Goal: Information Seeking & Learning: Learn about a topic

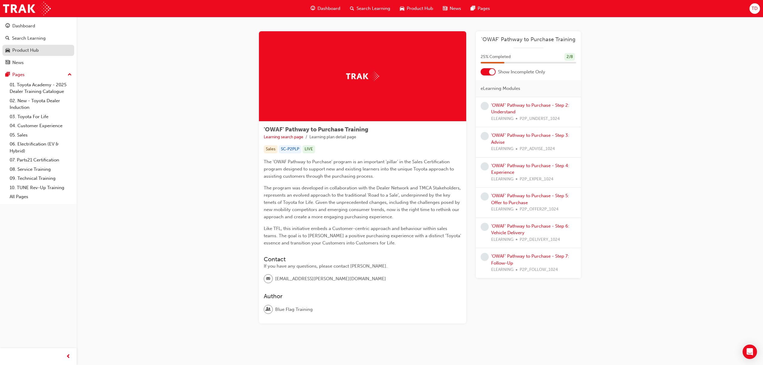
click at [29, 50] on div "Product Hub" at bounding box center [25, 50] width 26 height 7
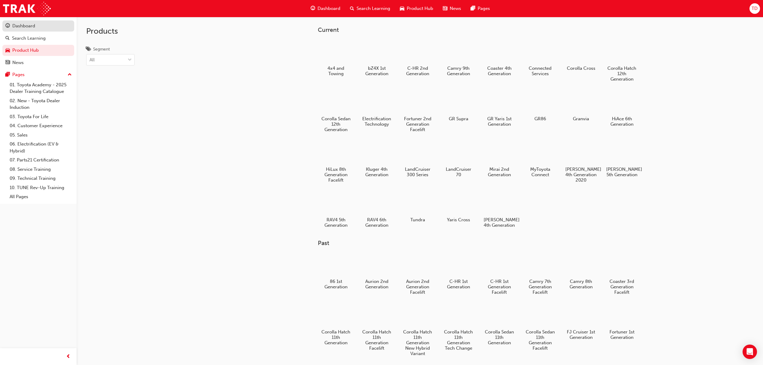
click at [35, 26] on div "Dashboard" at bounding box center [38, 26] width 66 height 8
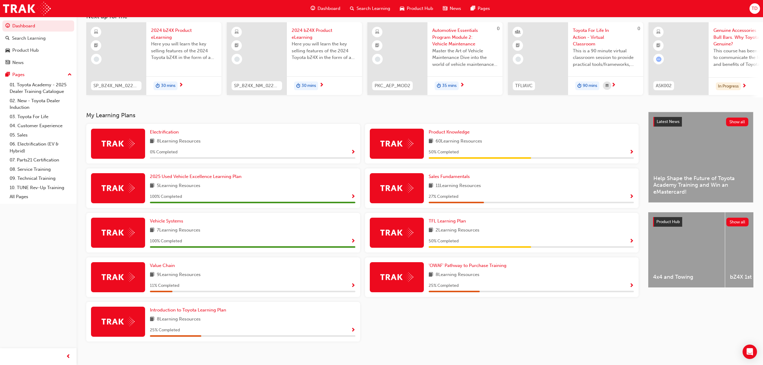
scroll to position [49, 0]
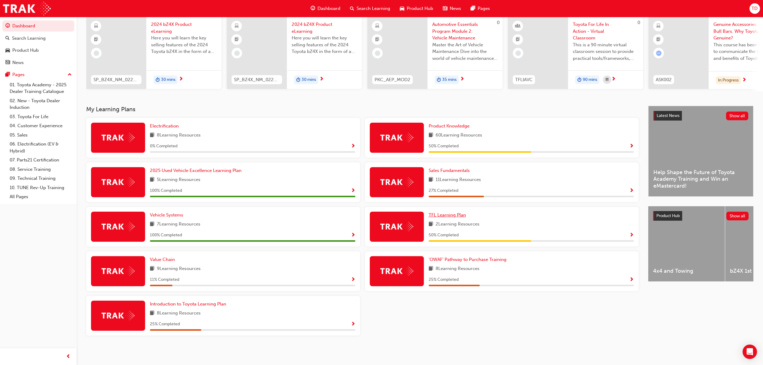
click at [453, 216] on span "TFL Learning Plan" at bounding box center [447, 214] width 37 height 5
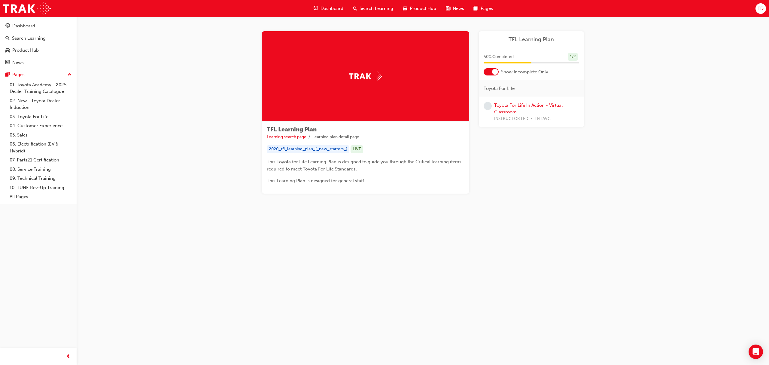
click at [530, 104] on link "Toyota For Life In Action - Virtual Classroom" at bounding box center [528, 108] width 68 height 12
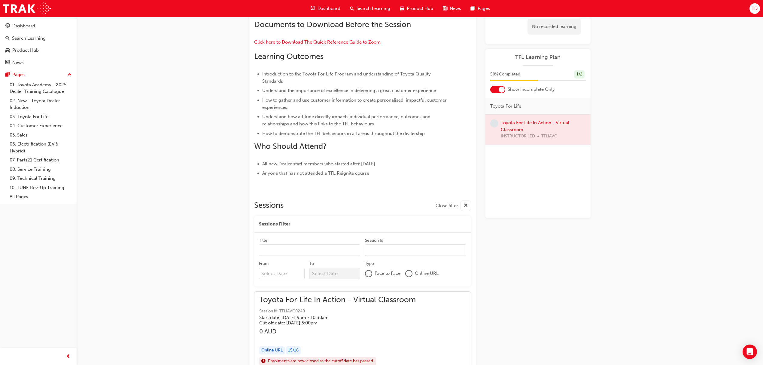
scroll to position [239, 0]
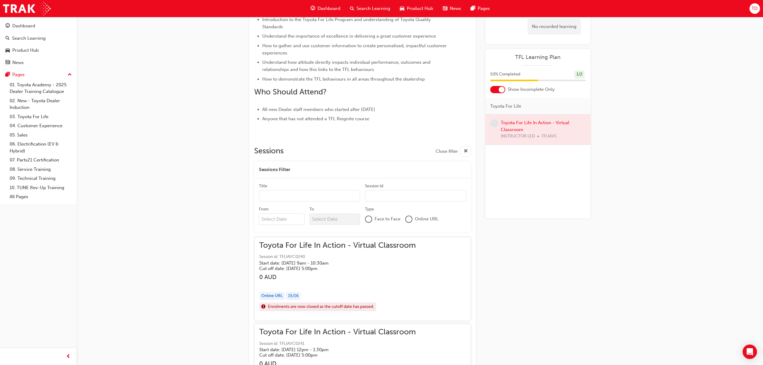
click at [283, 196] on input "Title" at bounding box center [309, 195] width 101 height 11
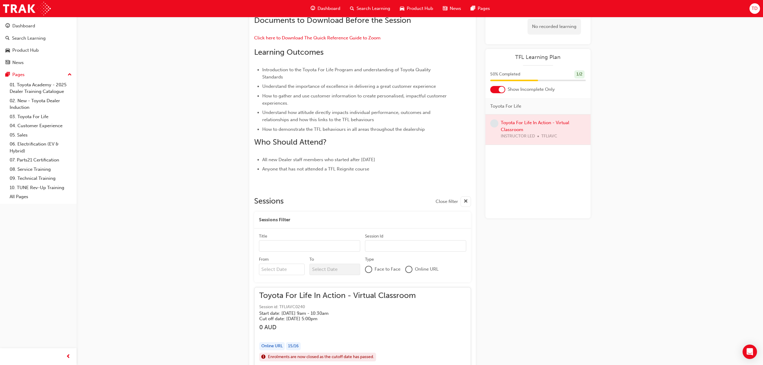
scroll to position [200, 0]
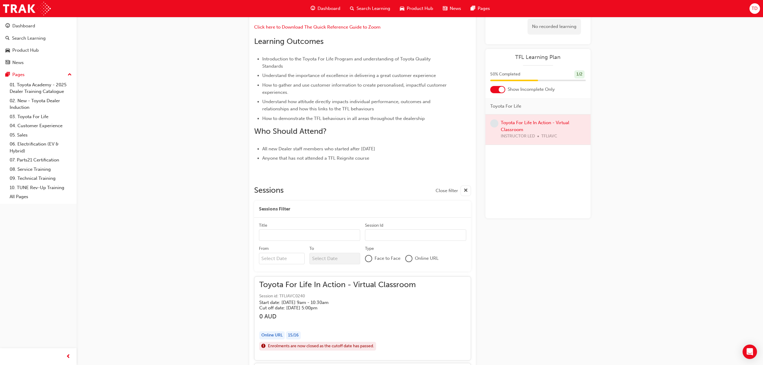
click at [293, 303] on h5 "Start date: Mon 29 Sep 2025 , 9am - 10:30am" at bounding box center [332, 301] width 147 height 5
click at [309, 281] on span "Toyota For Life In Action - Virtual Classroom" at bounding box center [337, 284] width 157 height 7
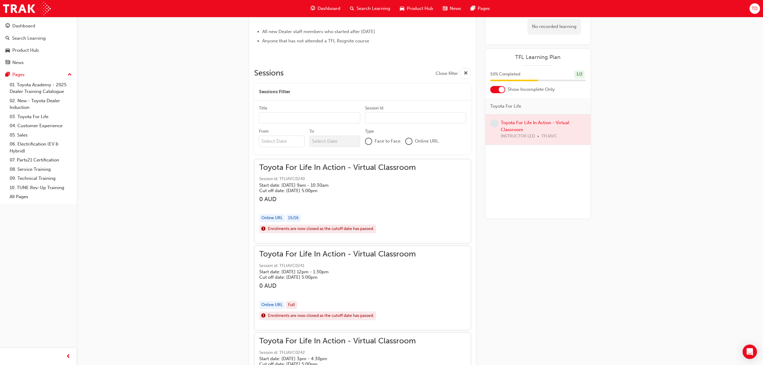
scroll to position [320, 0]
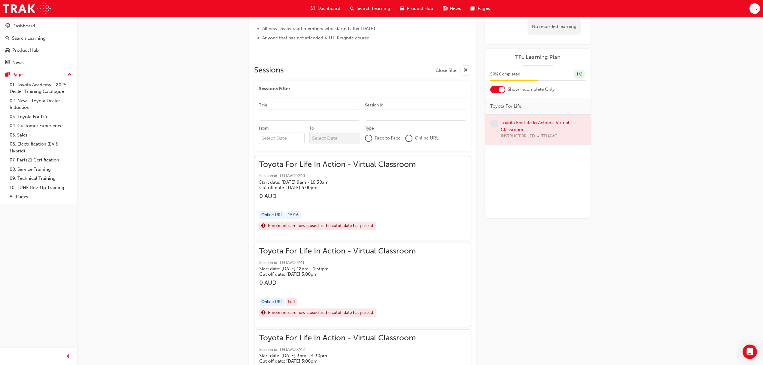
click at [300, 253] on span "Toyota For Life In Action - Virtual Classroom" at bounding box center [337, 251] width 157 height 7
click at [294, 181] on h5 "Start date: Mon 29 Sep 2025 , 9am - 10:30am" at bounding box center [332, 181] width 147 height 5
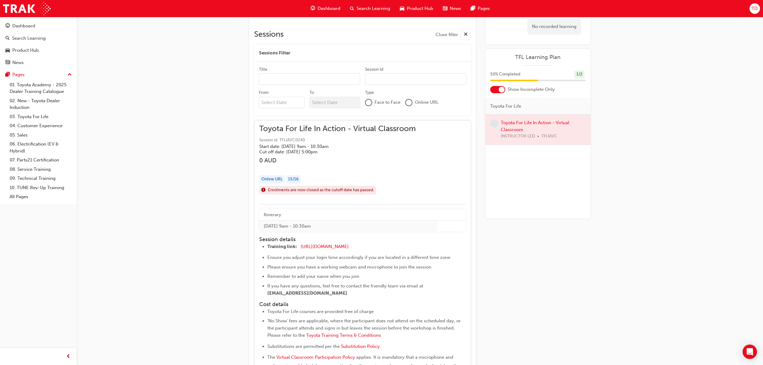
scroll to position [400, 0]
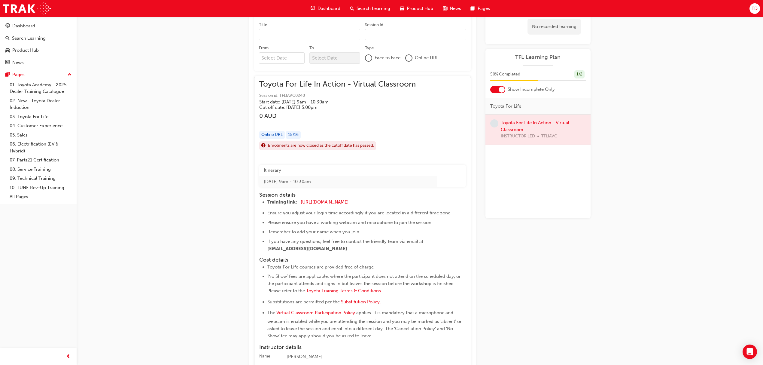
click at [319, 202] on span "https://zoom.us/j/5450758959" at bounding box center [325, 201] width 48 height 5
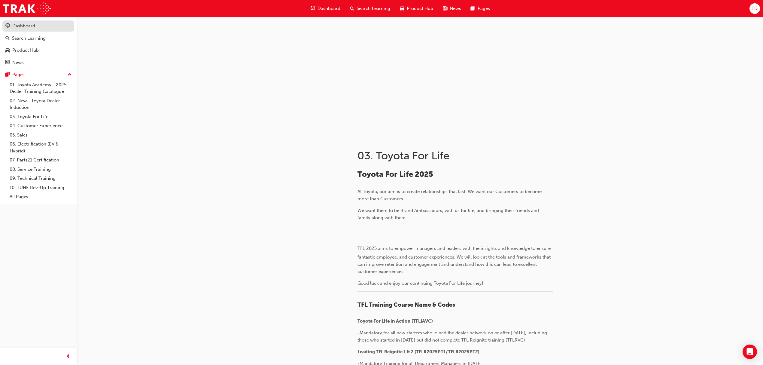
drag, startPoint x: 34, startPoint y: 27, endPoint x: 52, endPoint y: 29, distance: 18.4
click at [34, 27] on div "Dashboard" at bounding box center [23, 26] width 23 height 7
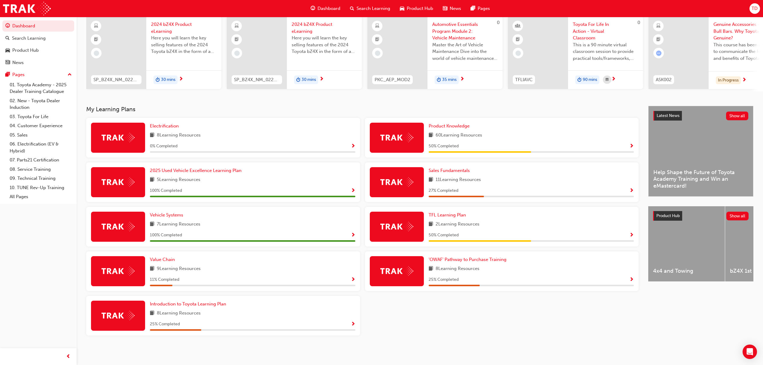
scroll to position [49, 0]
click at [448, 170] on span "Sales Fundamentals" at bounding box center [449, 170] width 41 height 5
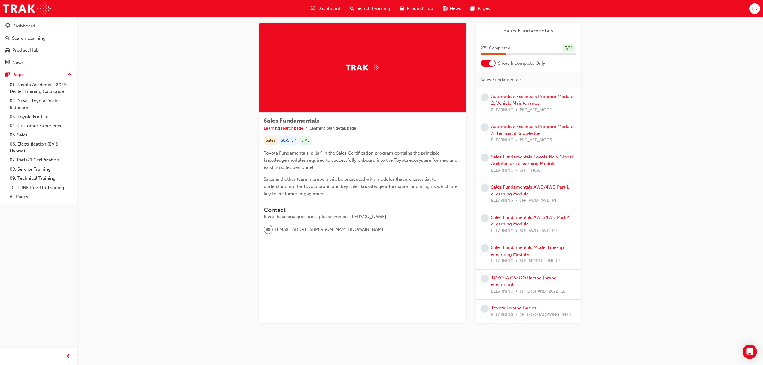
scroll to position [11, 0]
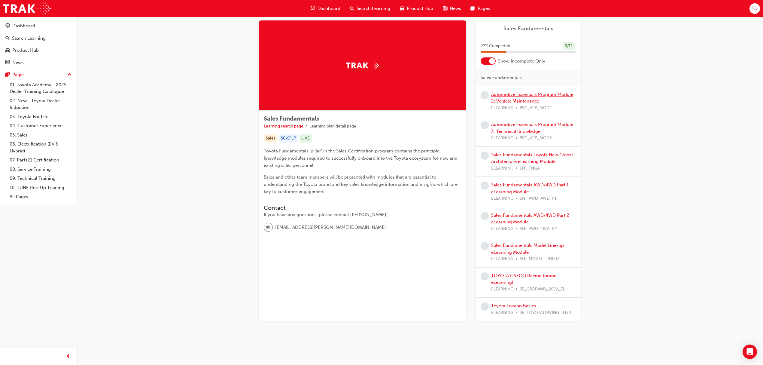
click at [519, 93] on link "Automotive Essentials Program Module 2: Vehicle Maintenance" at bounding box center [532, 98] width 82 height 12
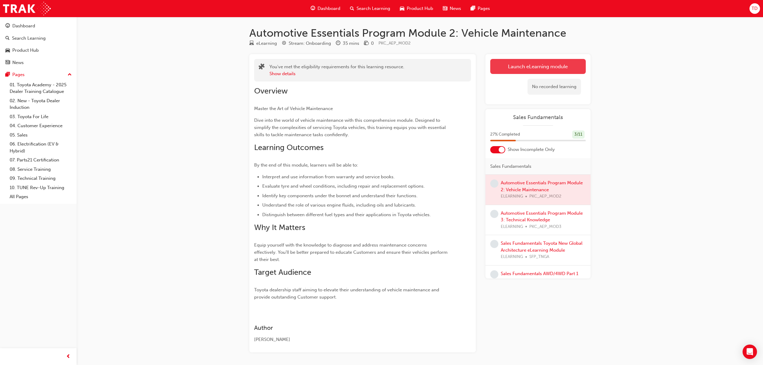
click at [509, 63] on link "Launch eLearning module" at bounding box center [538, 66] width 96 height 15
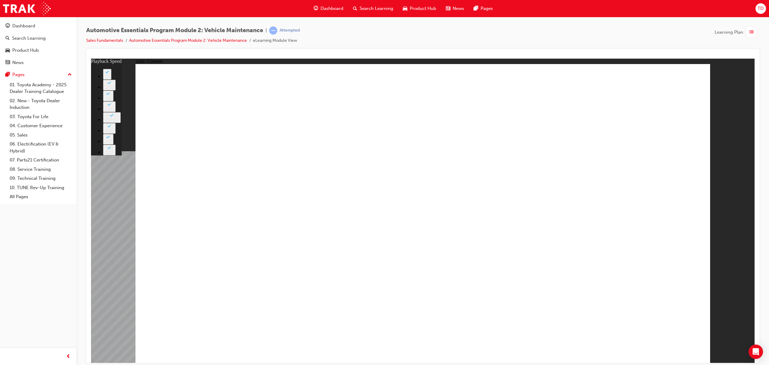
type input "33"
drag, startPoint x: 679, startPoint y: 89, endPoint x: 685, endPoint y: 83, distance: 8.7
type input "35"
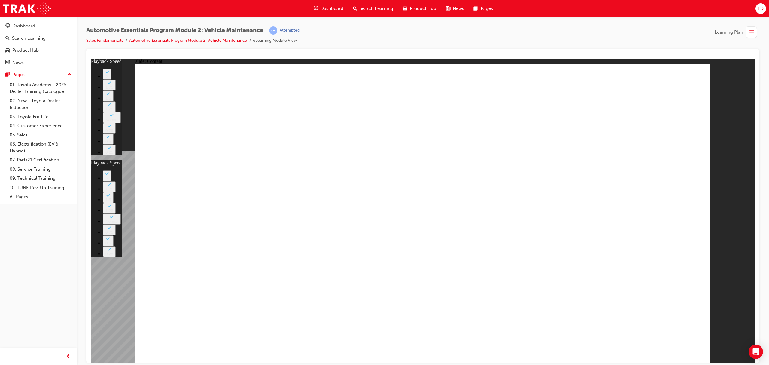
type input "33"
type input "35"
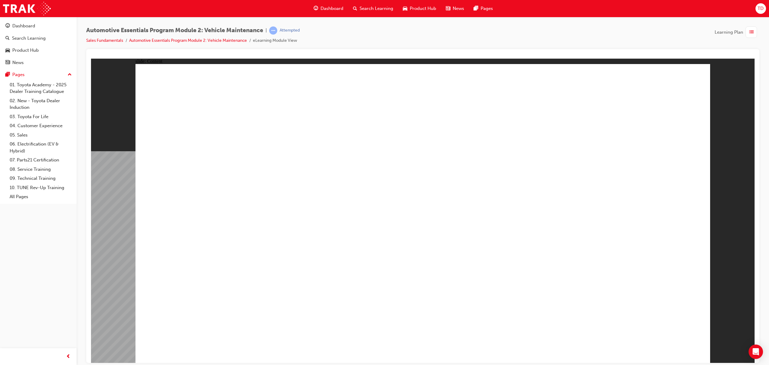
drag, startPoint x: 685, startPoint y: 89, endPoint x: 613, endPoint y: 99, distance: 72.3
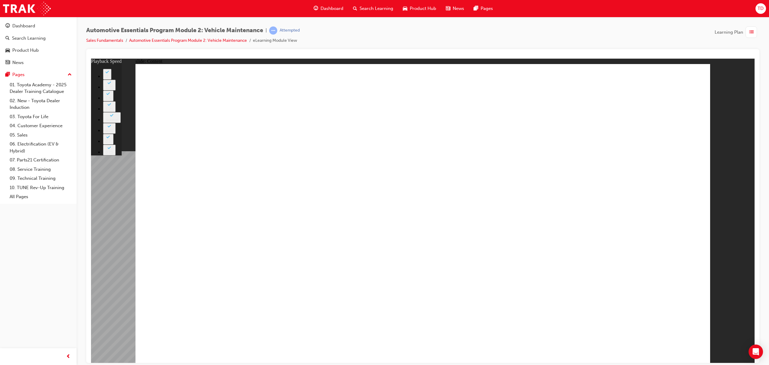
type input "8"
type input "27"
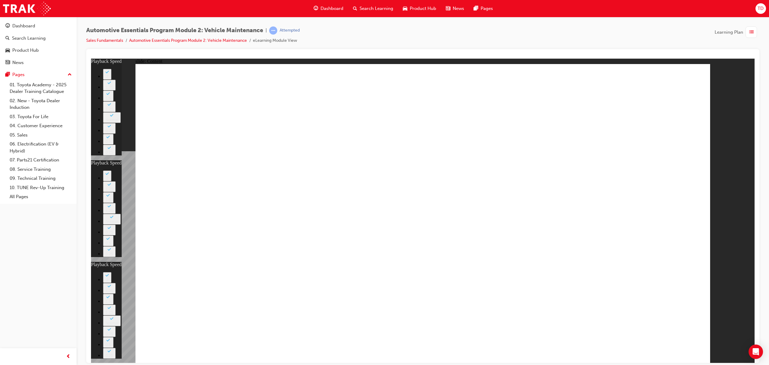
type input "8"
type input "27"
type input "12"
drag, startPoint x: 661, startPoint y: 62, endPoint x: 658, endPoint y: 116, distance: 54.2
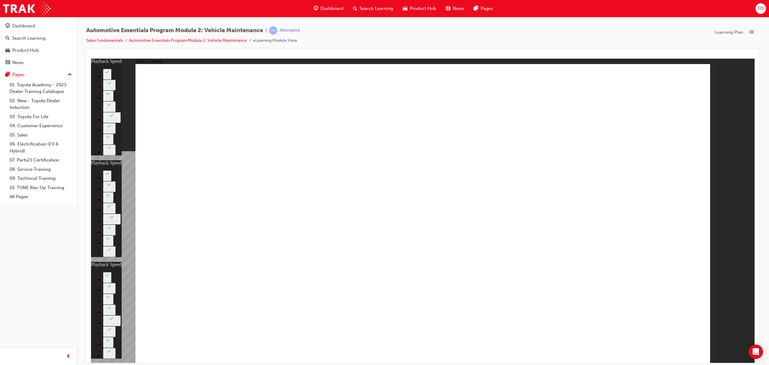
click at [68, 224] on div "Dashboard Search Learning Product Hub News Pages Pages 01. Toyota Academy - 202…" at bounding box center [38, 175] width 77 height 350
click at [75, 229] on div "Dashboard Search Learning Product Hub News Pages Pages 01. Toyota Academy - 202…" at bounding box center [38, 175] width 77 height 350
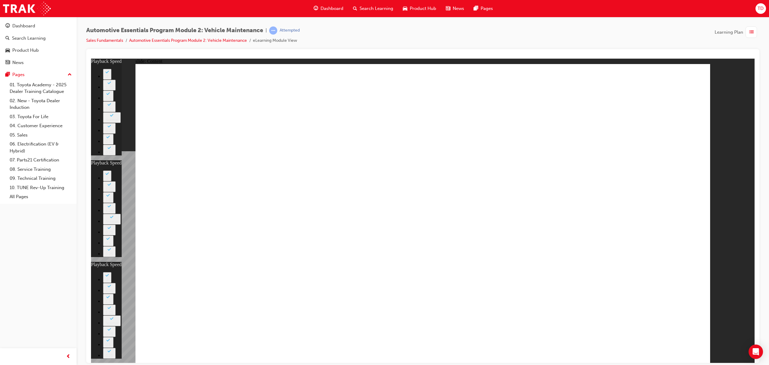
type input "27"
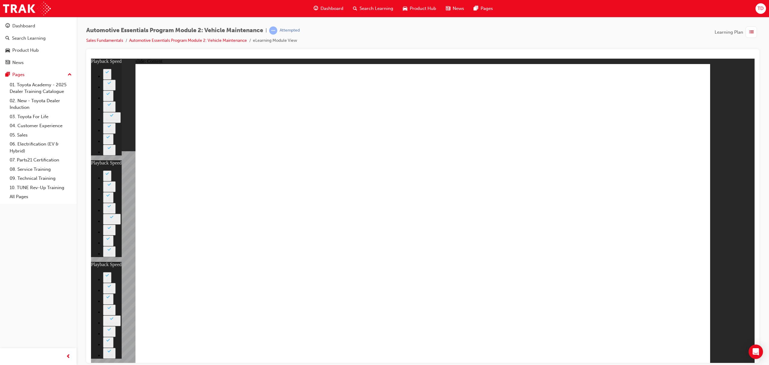
type input "12"
type input "8"
type input "27"
type input "12"
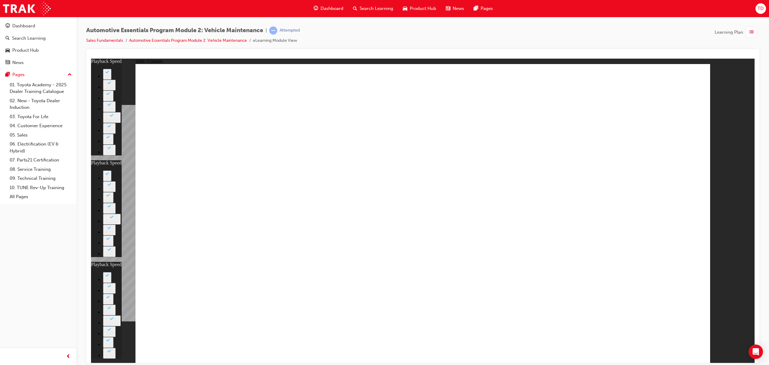
drag, startPoint x: 543, startPoint y: 310, endPoint x: 549, endPoint y: 308, distance: 5.7
type input "56"
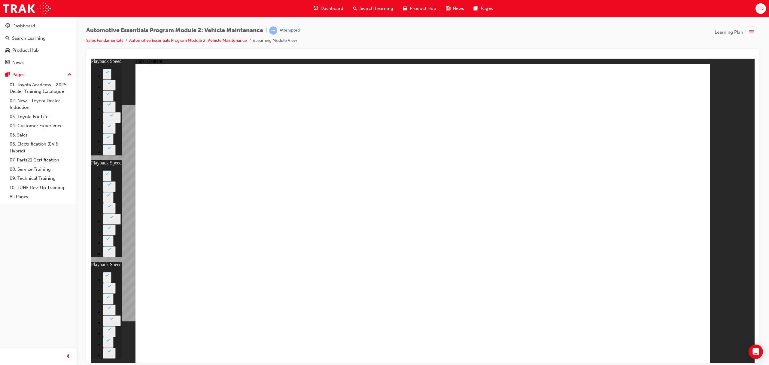
click at [20, 72] on div "Pages" at bounding box center [18, 74] width 12 height 7
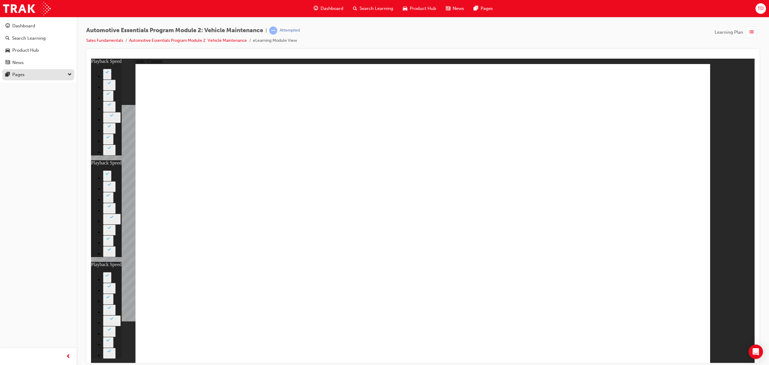
click at [20, 72] on div "Pages" at bounding box center [18, 74] width 12 height 7
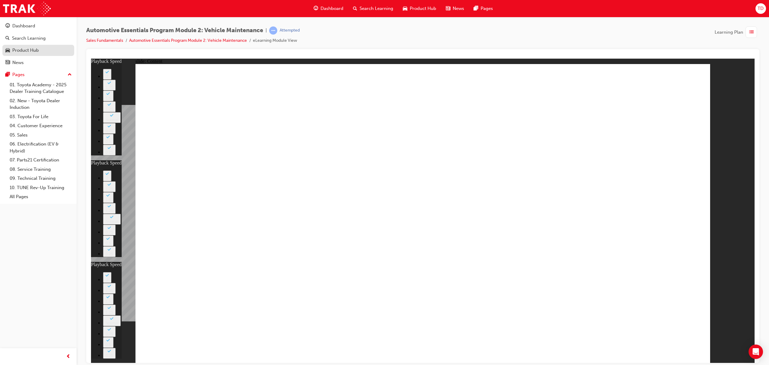
click at [24, 47] on div "Product Hub" at bounding box center [25, 50] width 26 height 7
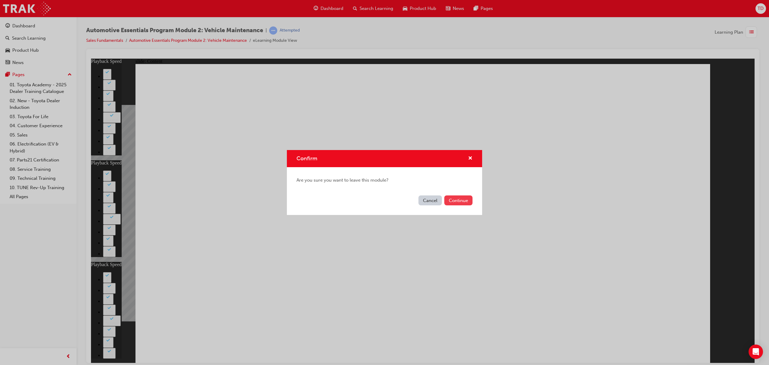
click at [460, 202] on button "Continue" at bounding box center [458, 200] width 28 height 10
